Goal: Transaction & Acquisition: Obtain resource

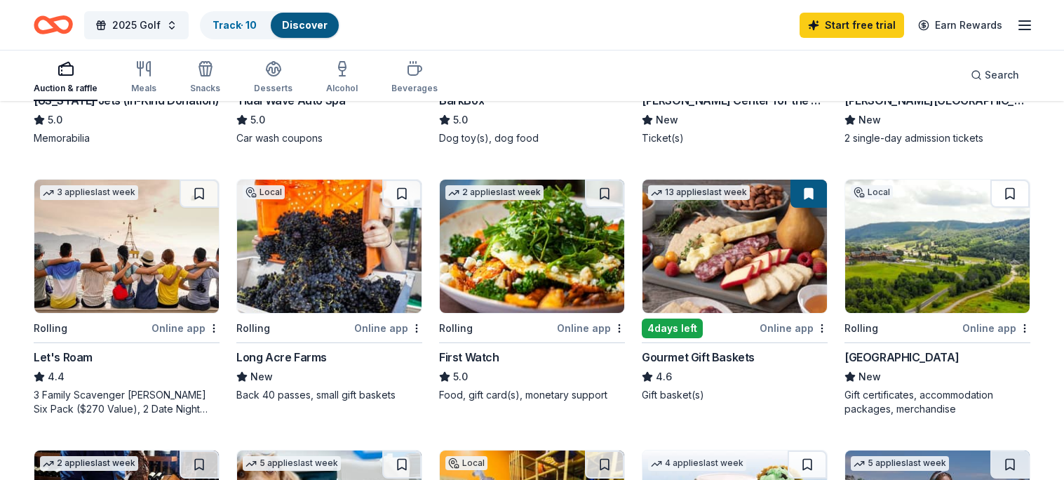
scroll to position [292, 0]
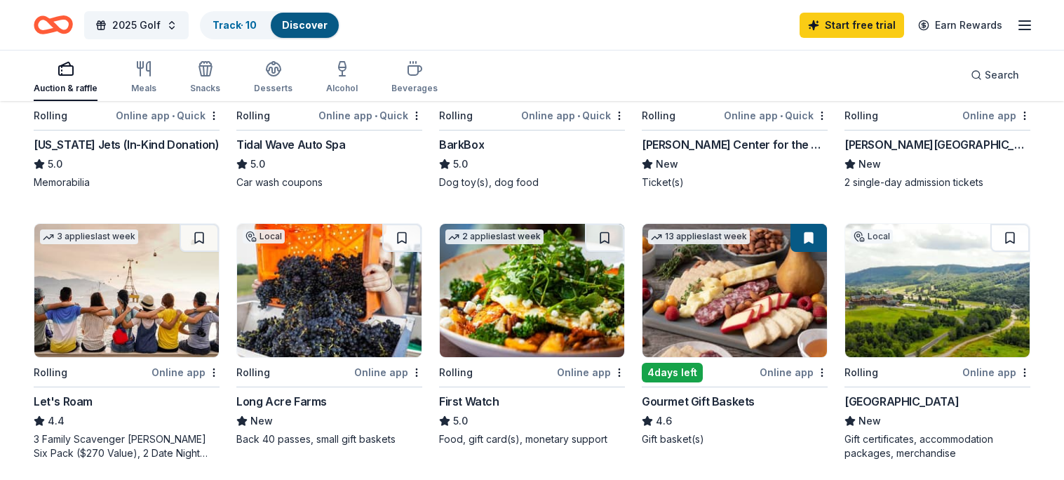
click at [961, 308] on img at bounding box center [937, 290] width 184 height 133
click at [136, 288] on img at bounding box center [126, 290] width 184 height 133
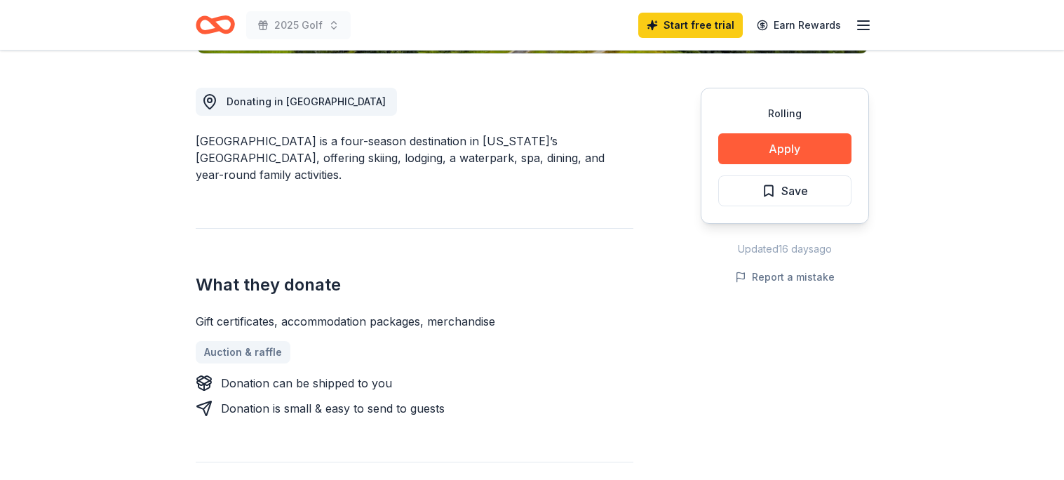
scroll to position [213, 0]
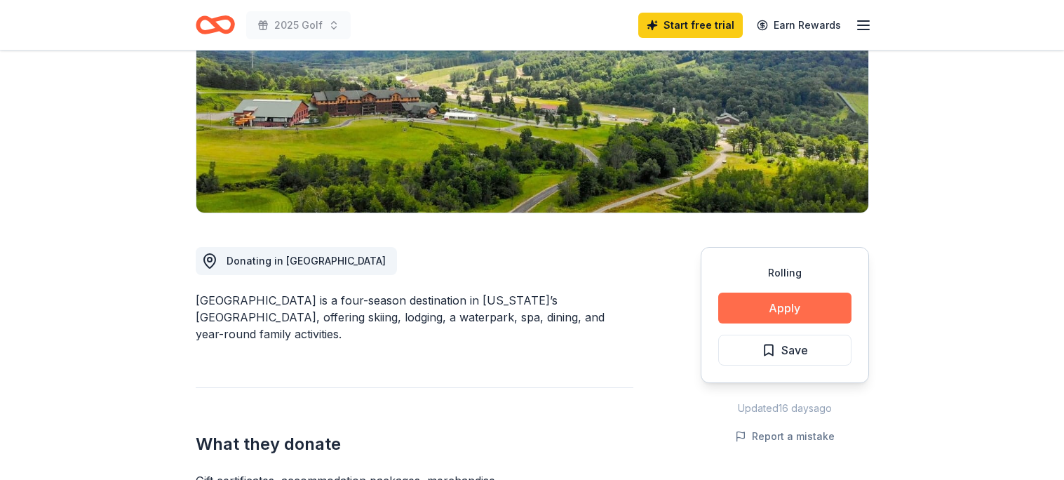
click at [795, 318] on button "Apply" at bounding box center [784, 307] width 133 height 31
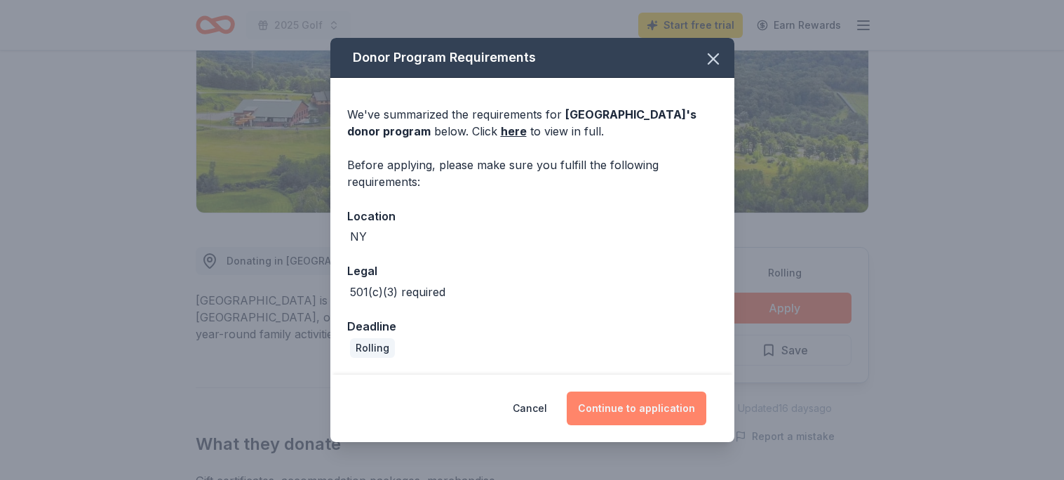
click at [664, 409] on button "Continue to application" at bounding box center [637, 408] width 140 height 34
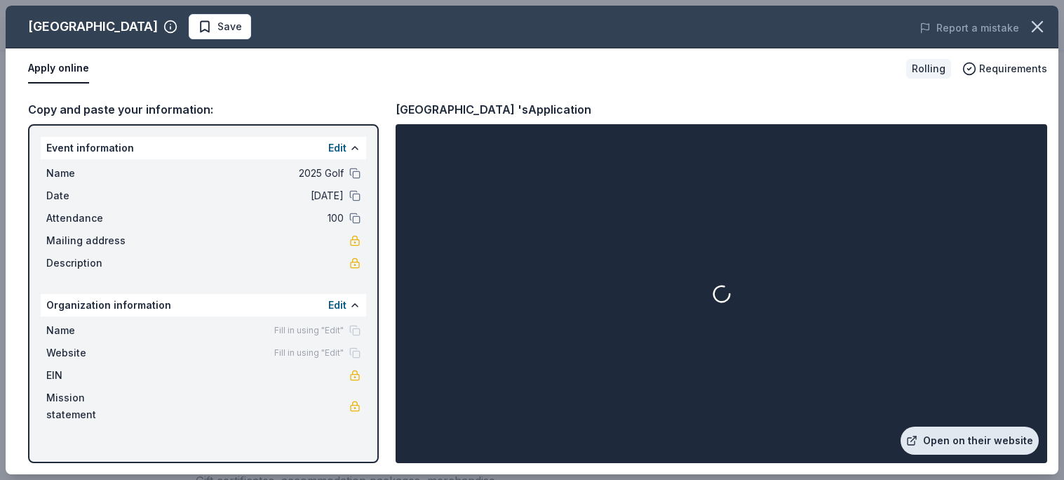
click at [943, 434] on link "Open on their website" at bounding box center [970, 440] width 138 height 28
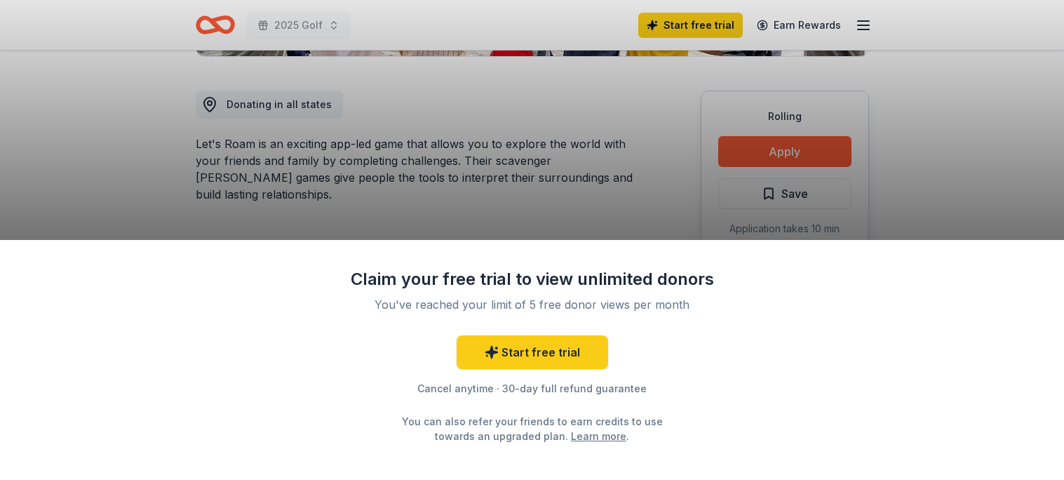
scroll to position [370, 0]
click at [527, 194] on div "Claim your free trial to view unlimited donors You've reached your limit of 5 f…" at bounding box center [532, 240] width 1064 height 480
